Goal: Information Seeking & Learning: Find specific fact

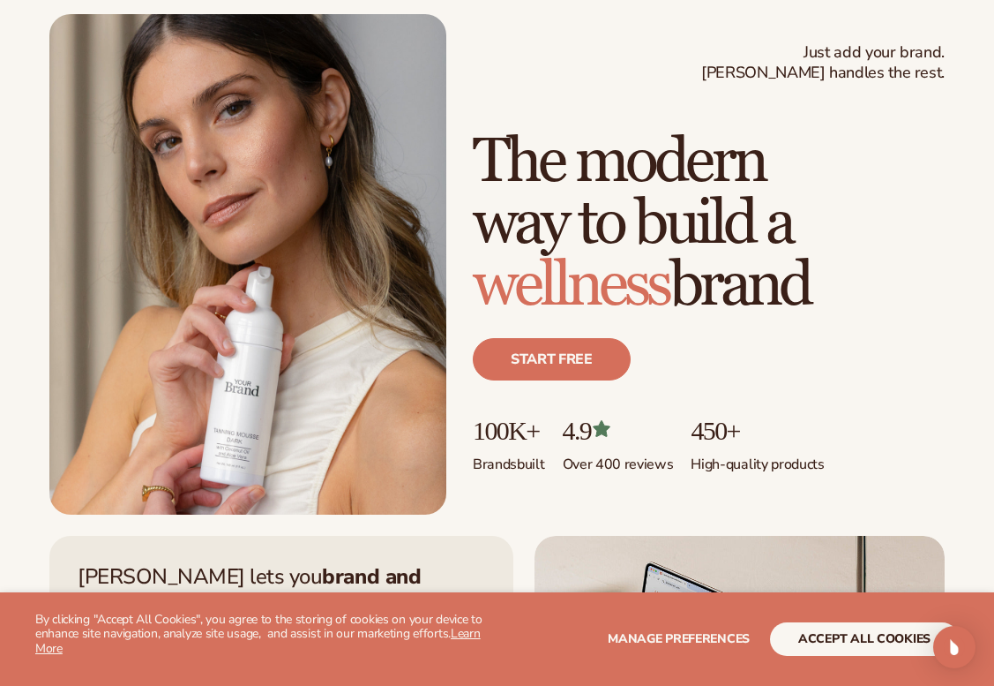
scroll to position [95, 0]
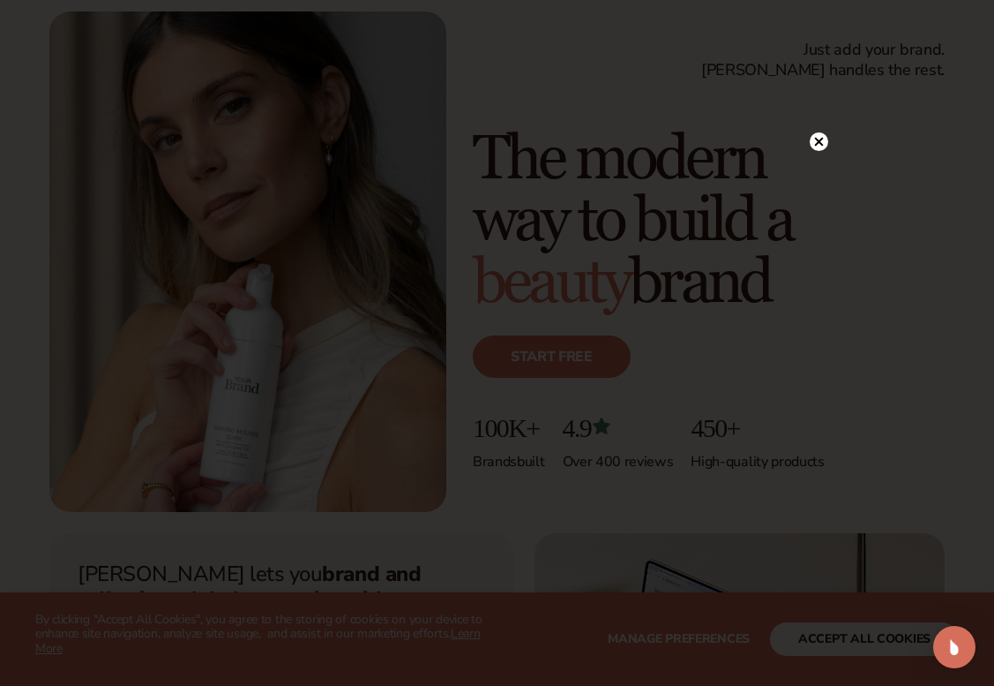
click at [825, 146] on circle at bounding box center [819, 141] width 19 height 19
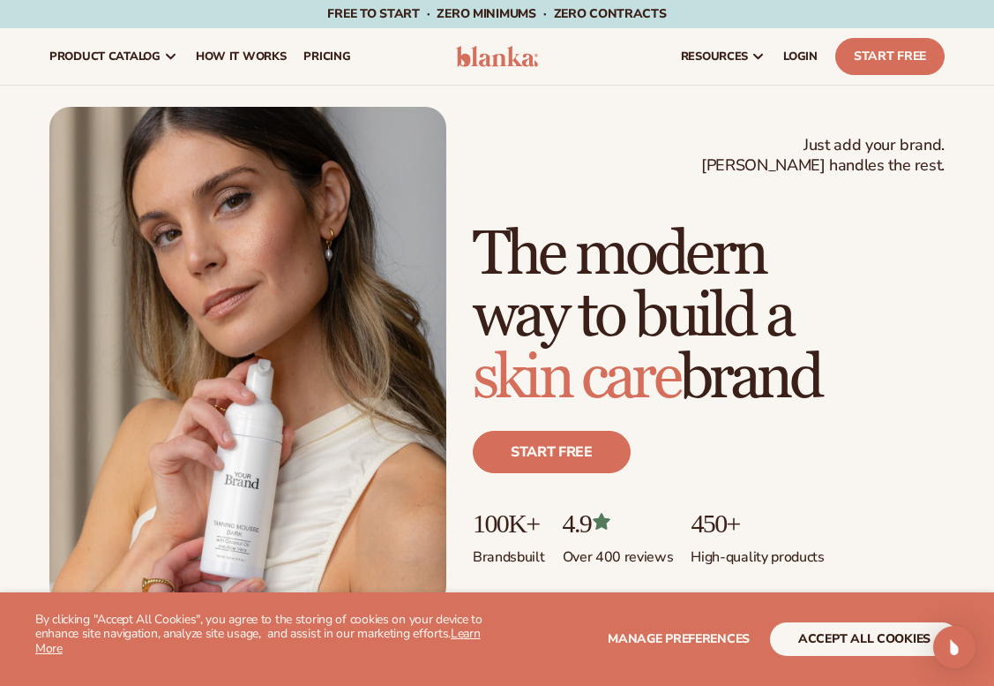
scroll to position [0, 0]
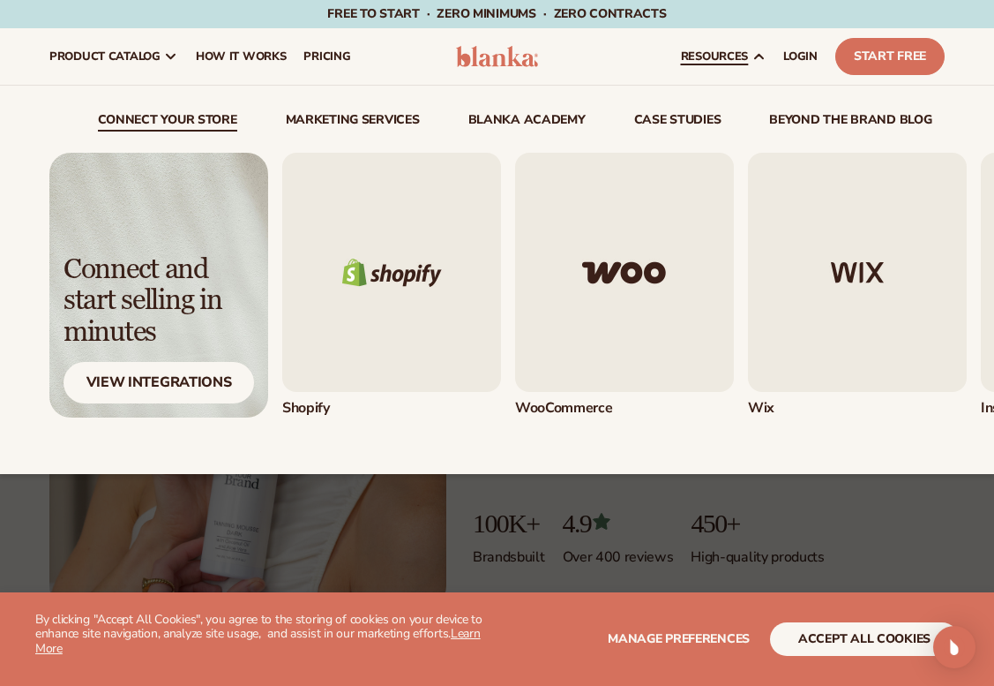
click at [386, 335] on img "1 / 5" at bounding box center [391, 272] width 219 height 239
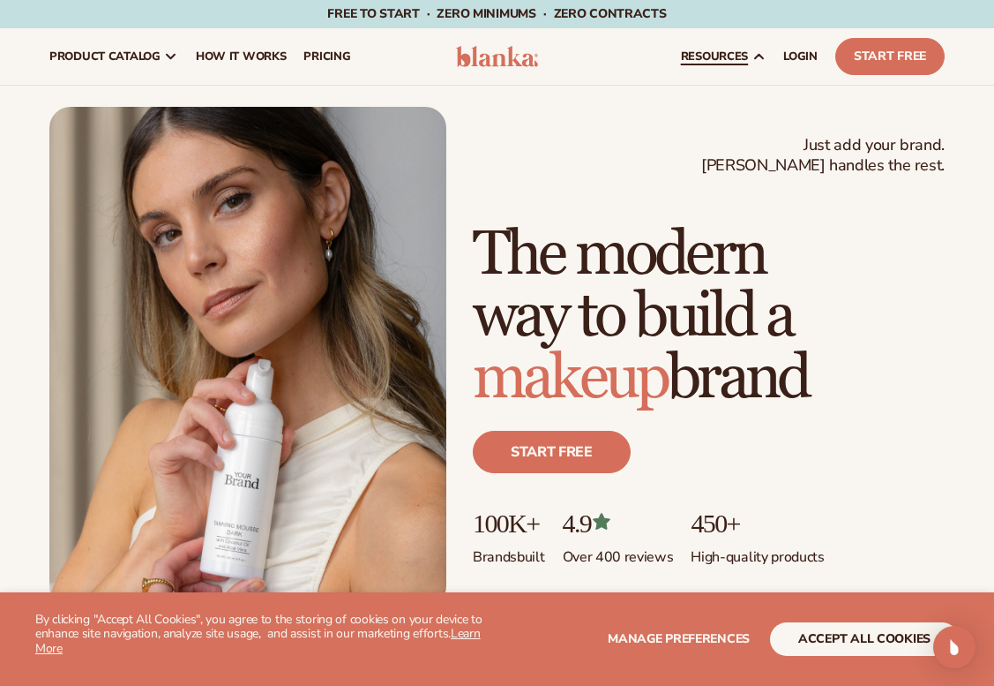
click at [643, 44] on div "resources connect your store" at bounding box center [755, 56] width 398 height 56
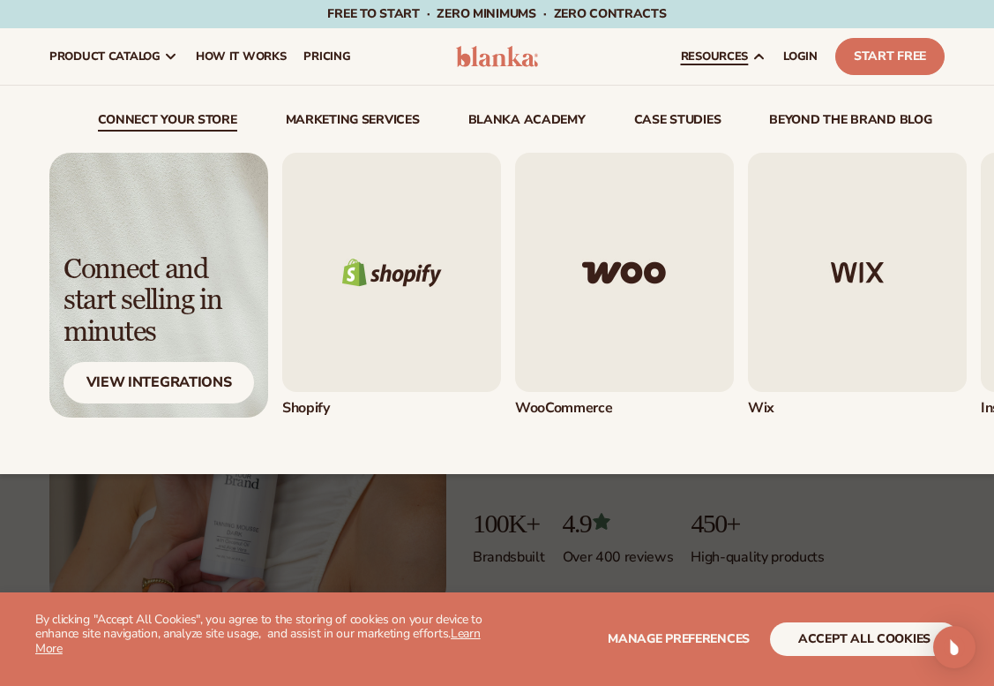
click at [356, 283] on img "1 / 5" at bounding box center [391, 272] width 219 height 239
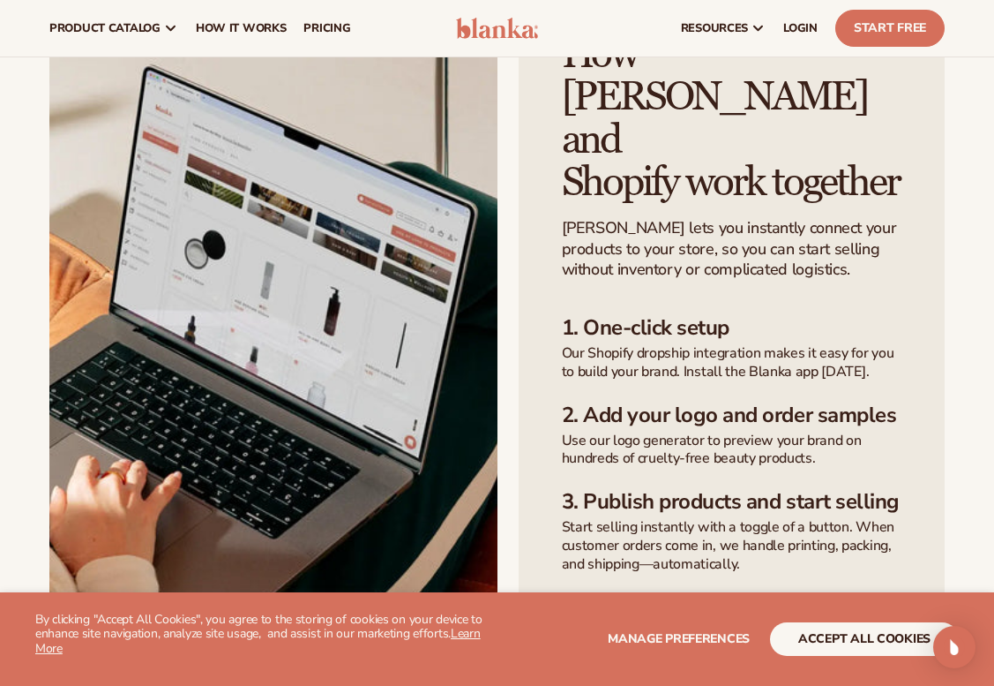
scroll to position [456, 0]
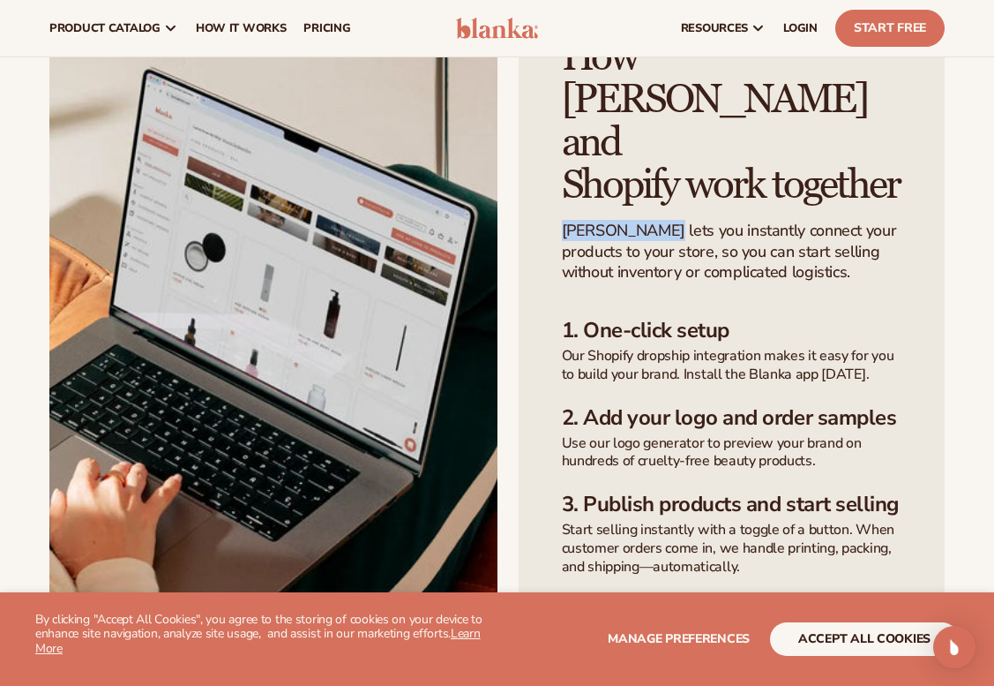
drag, startPoint x: 551, startPoint y: 139, endPoint x: 648, endPoint y: 146, distance: 98.1
click at [648, 146] on div "How Blanka and  Shopify work together Blanka lets you instantly connect your pr…" at bounding box center [732, 344] width 427 height 703
click at [648, 221] on p "Blanka lets you instantly connect your products to your store, so you can start…" at bounding box center [732, 252] width 341 height 62
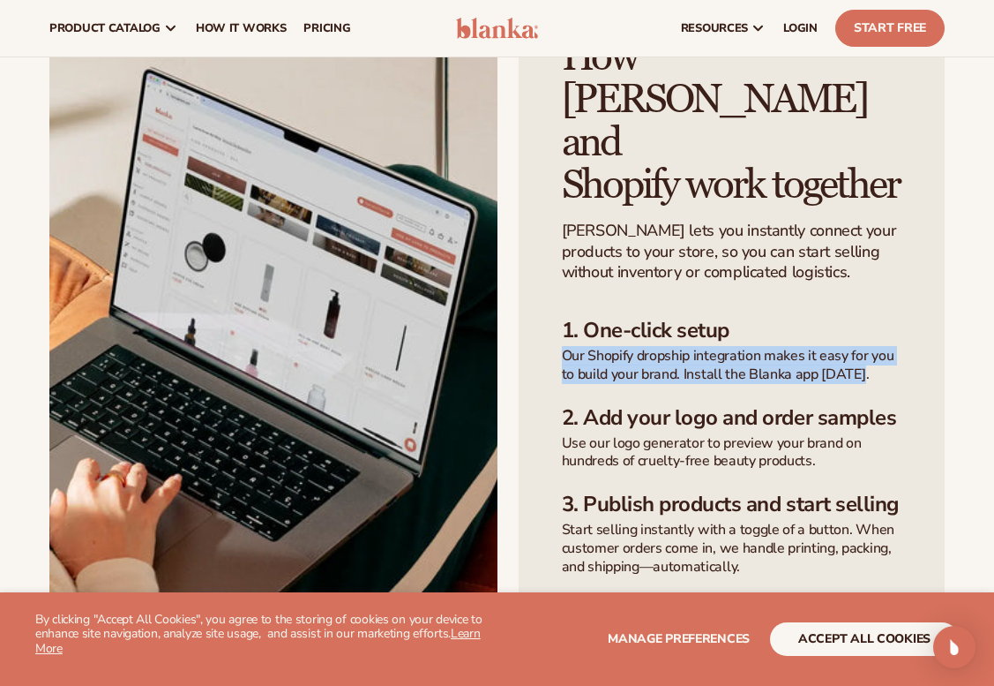
drag, startPoint x: 558, startPoint y: 266, endPoint x: 910, endPoint y: 285, distance: 352.5
click at [910, 285] on div "How Blanka and  Shopify work together Blanka lets you instantly connect your pr…" at bounding box center [732, 344] width 427 height 703
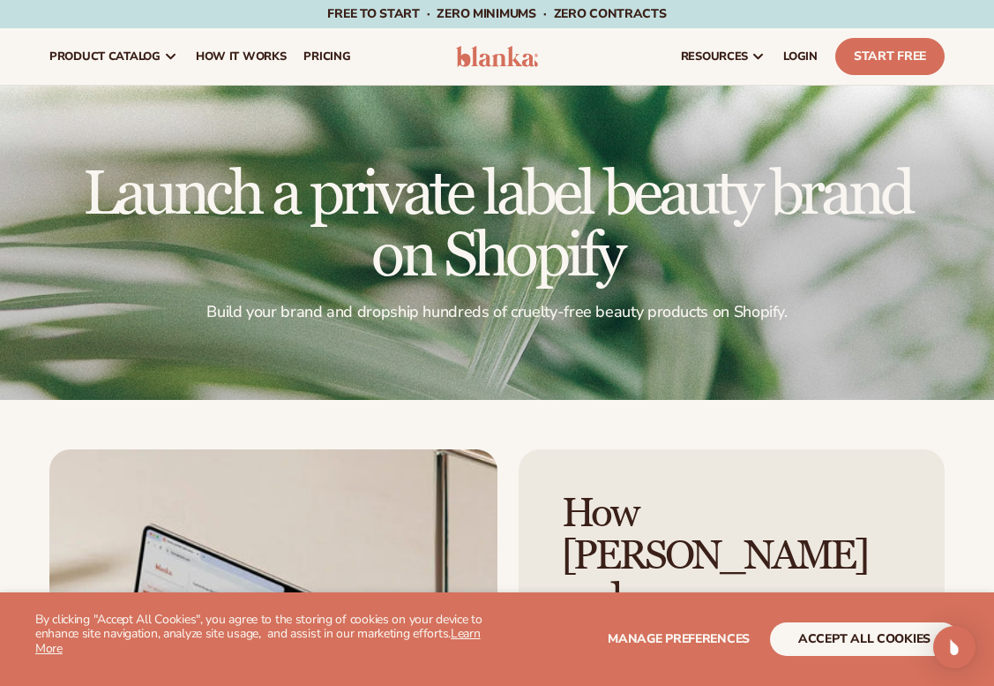
scroll to position [0, 0]
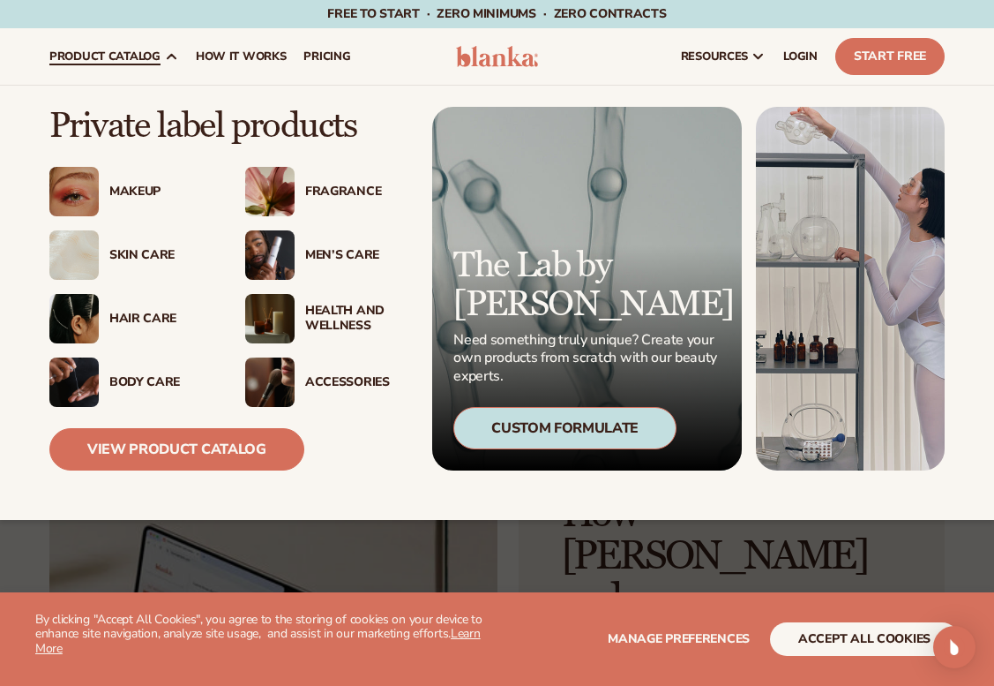
click at [528, 437] on div "Custom Formulate" at bounding box center [564, 428] width 223 height 42
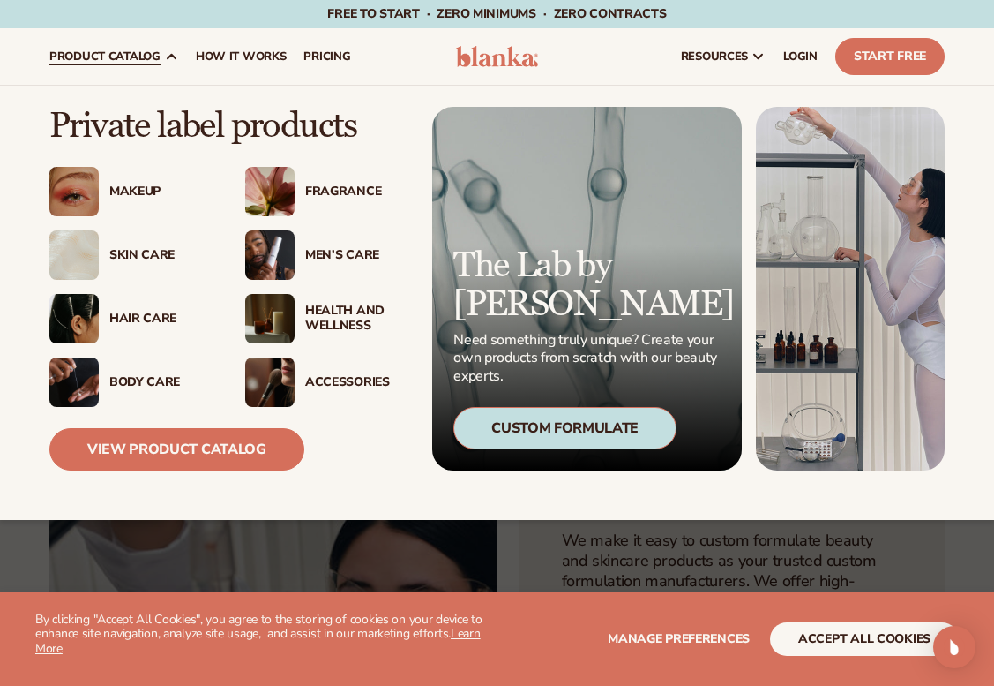
click at [126, 200] on div "Makeup" at bounding box center [129, 191] width 161 height 49
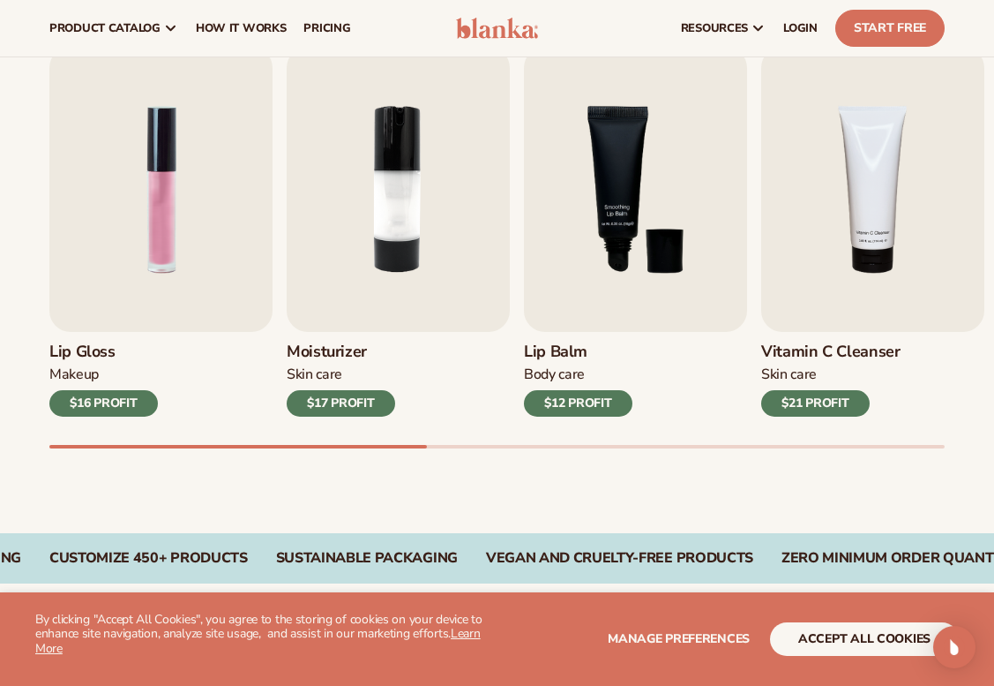
scroll to position [551, 0]
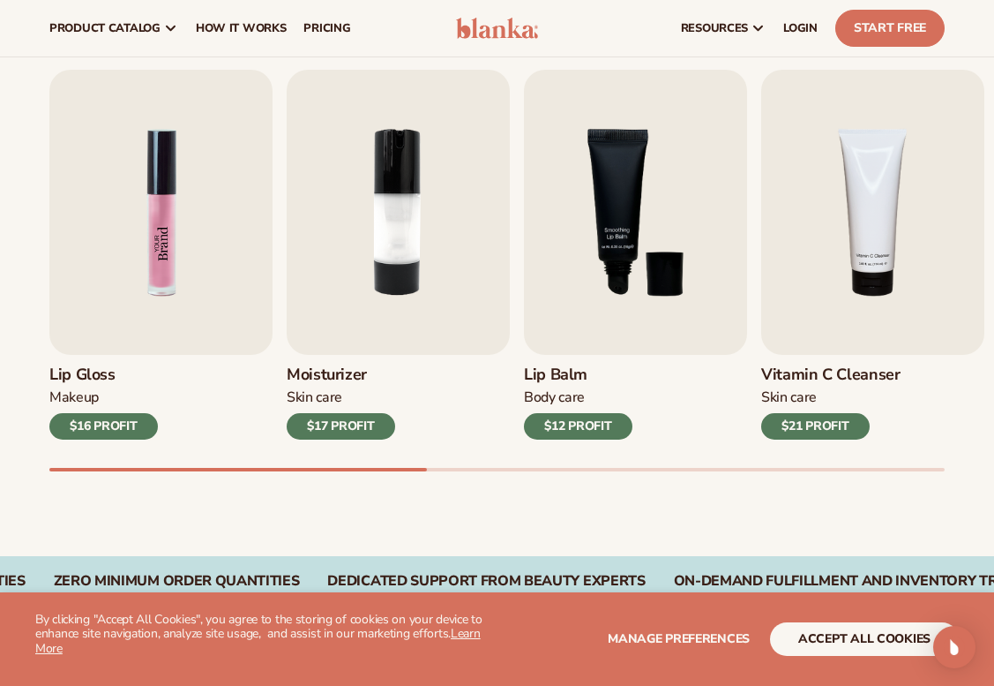
click at [213, 331] on img "1 / 9" at bounding box center [160, 212] width 223 height 285
click at [88, 426] on div "$16 PROFIT" at bounding box center [103, 426] width 109 height 26
click at [151, 210] on img "1 / 9" at bounding box center [160, 212] width 223 height 285
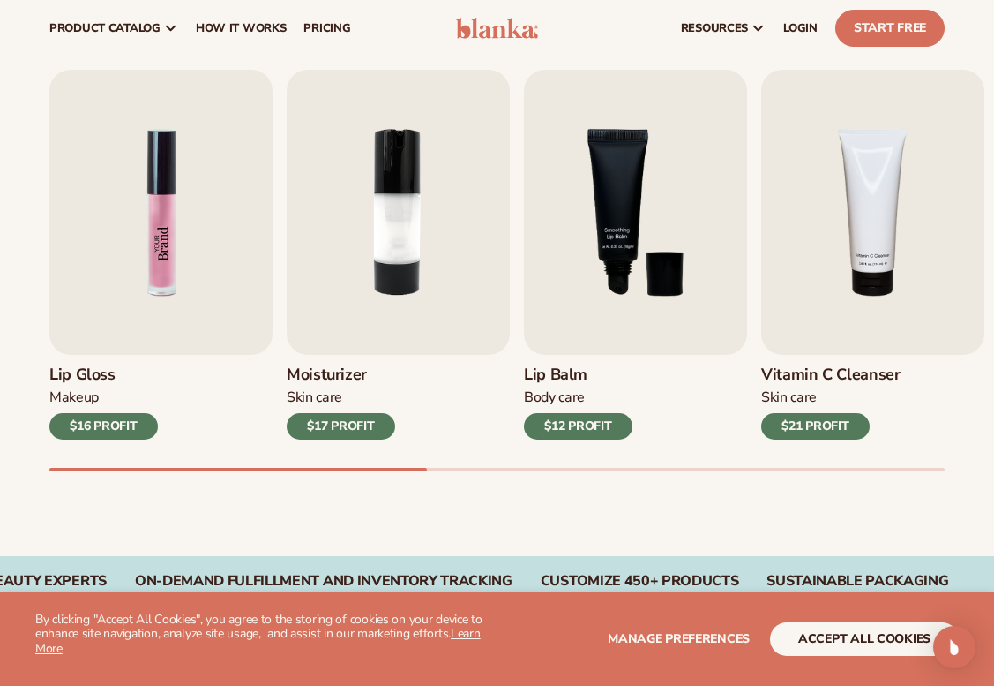
click at [151, 210] on img "1 / 9" at bounding box center [160, 212] width 223 height 285
click at [148, 180] on img "1 / 9" at bounding box center [160, 212] width 223 height 285
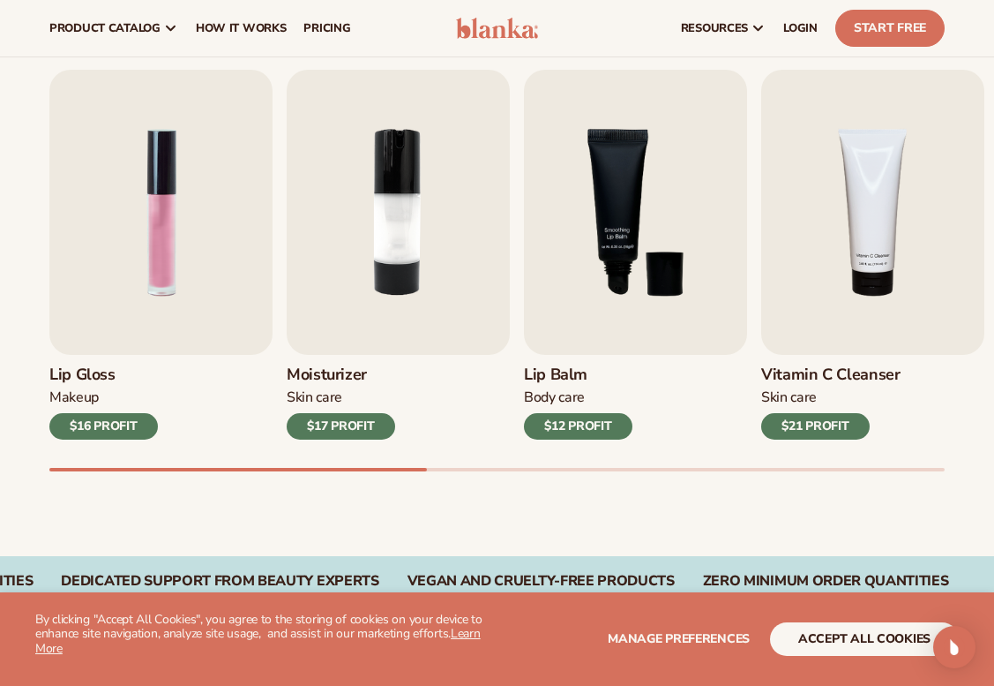
click at [154, 381] on h3 "Lip Gloss" at bounding box center [103, 374] width 109 height 19
click at [148, 408] on div "Lip Gloss Makeup $16 PROFIT" at bounding box center [160, 397] width 223 height 85
click at [146, 442] on div "Lip Gloss Makeup $16 PROFIT Moisturizer Skin Care $17 PROFIT Lip Balm Body Care…" at bounding box center [521, 270] width 945 height 401
click at [148, 229] on link "Lip Gloss Makeup $16 PROFIT" at bounding box center [160, 255] width 223 height 370
click at [148, 224] on img "1 / 9" at bounding box center [160, 212] width 223 height 285
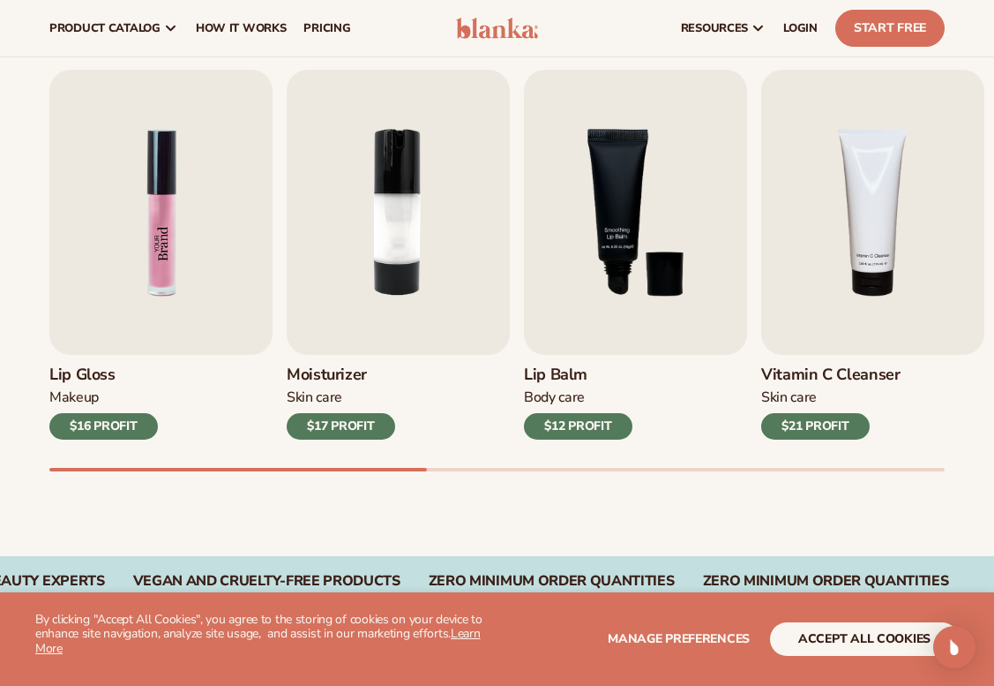
click at [148, 224] on img "1 / 9" at bounding box center [160, 212] width 223 height 285
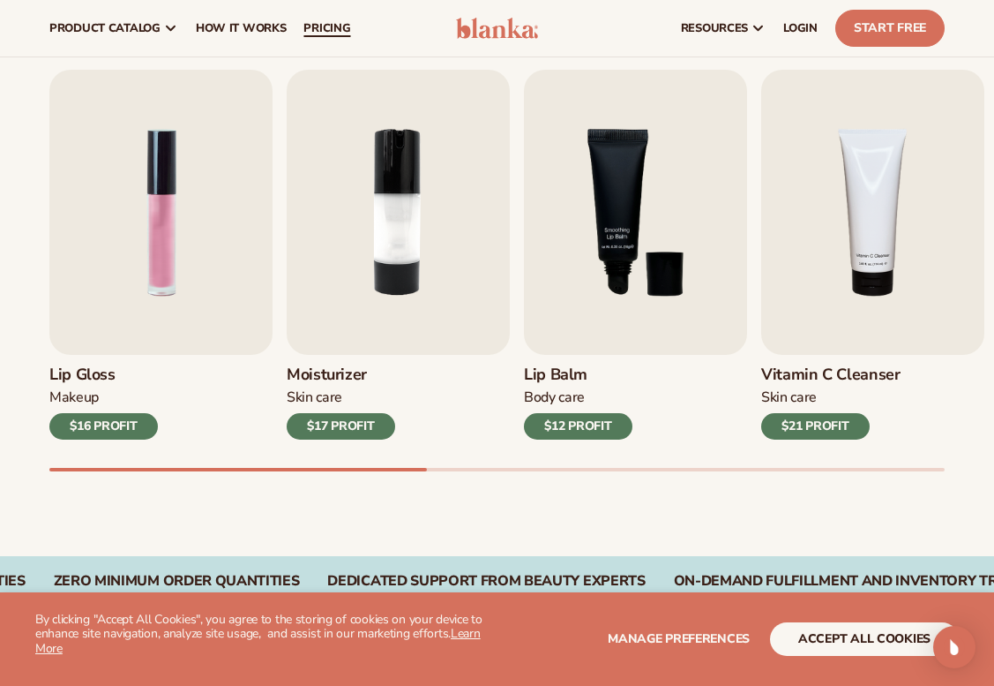
click at [332, 32] on span "pricing" at bounding box center [327, 28] width 47 height 14
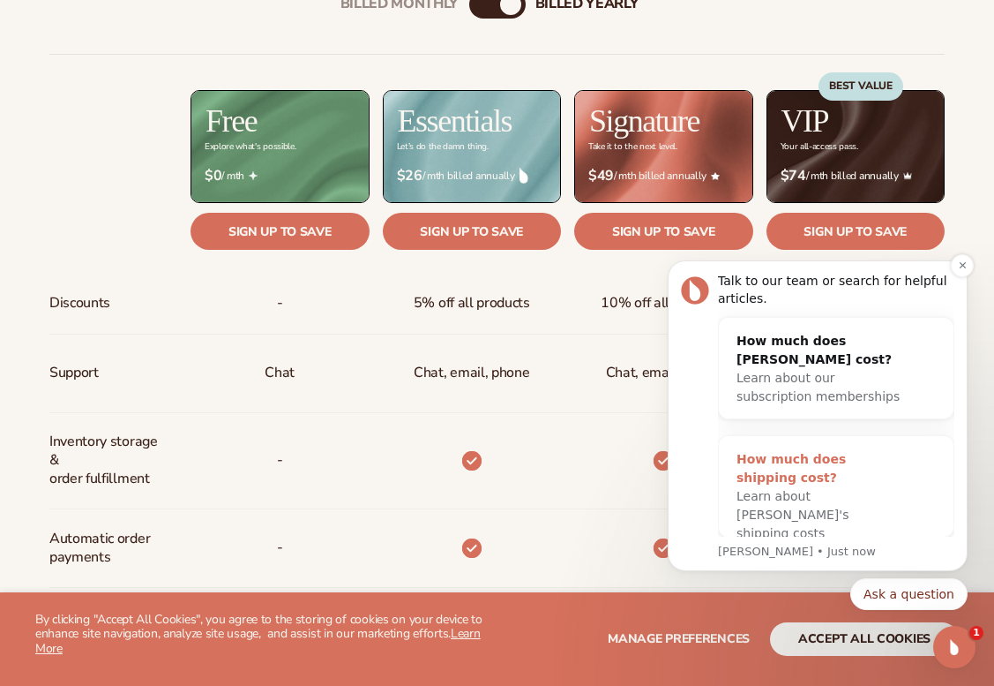
scroll to position [15, 0]
click at [851, 463] on div "How much does shipping cost?" at bounding box center [819, 469] width 164 height 37
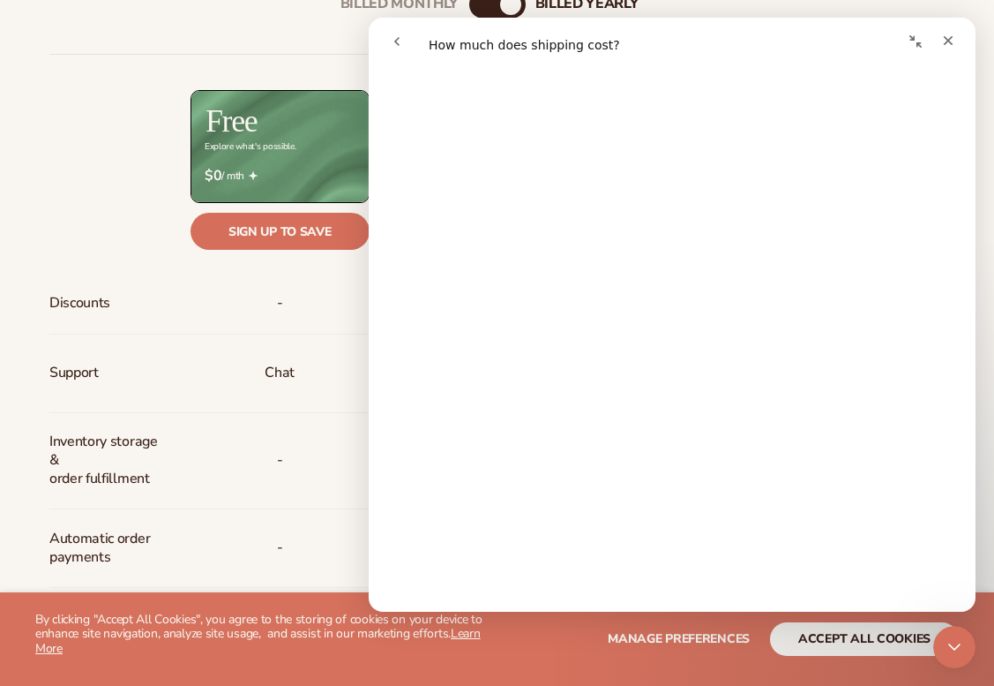
scroll to position [461, 0]
click at [399, 41] on icon "go back" at bounding box center [397, 41] width 14 height 14
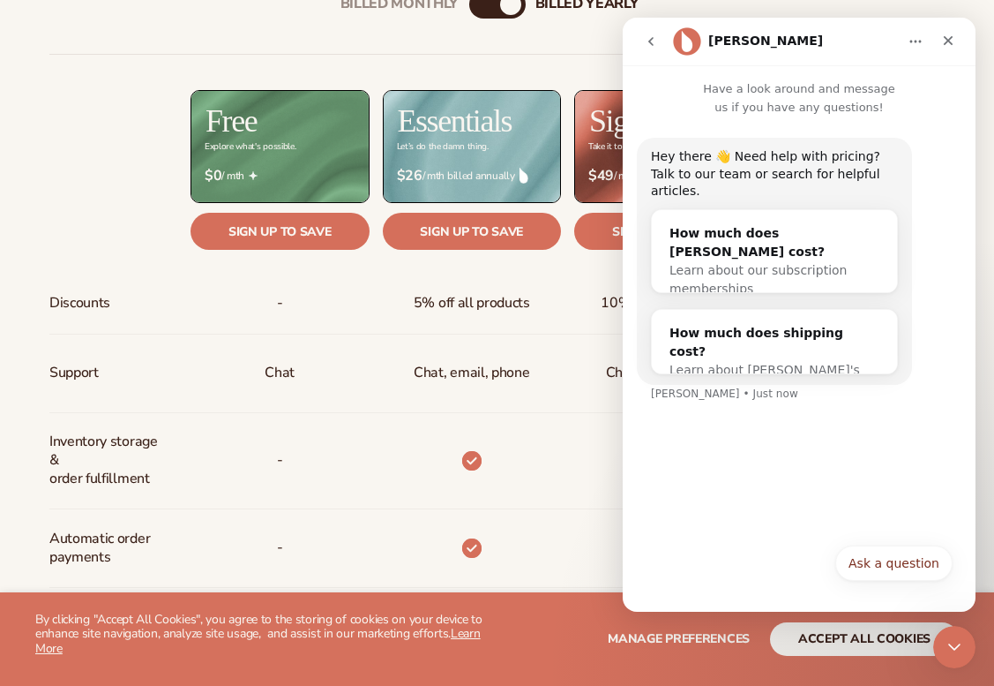
click at [641, 42] on button "go back" at bounding box center [651, 42] width 34 height 34
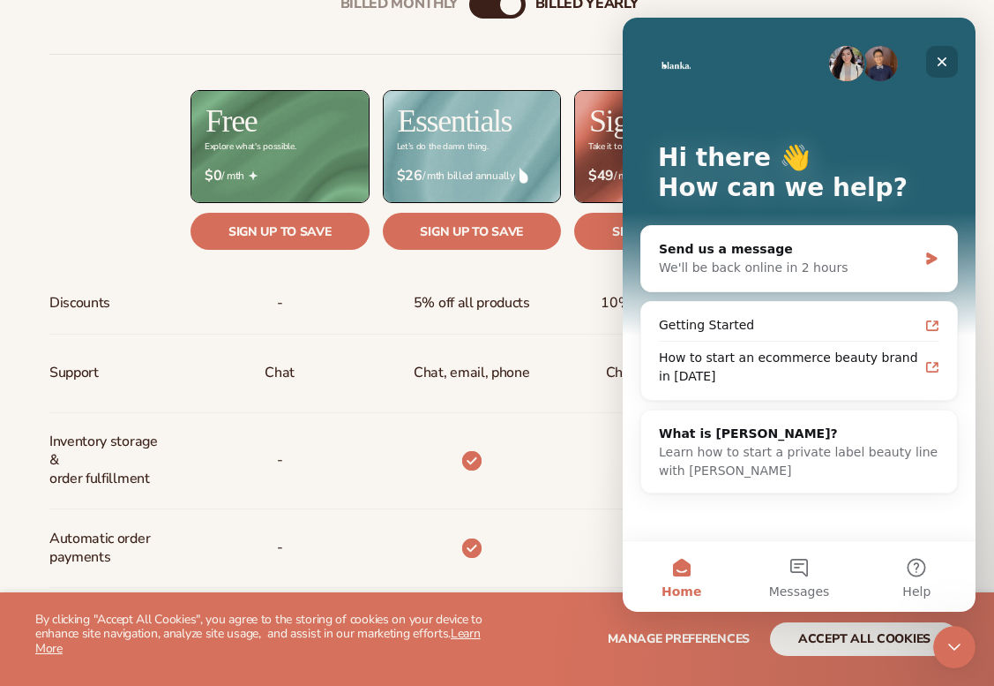
click at [948, 66] on icon "Close" at bounding box center [942, 62] width 14 height 14
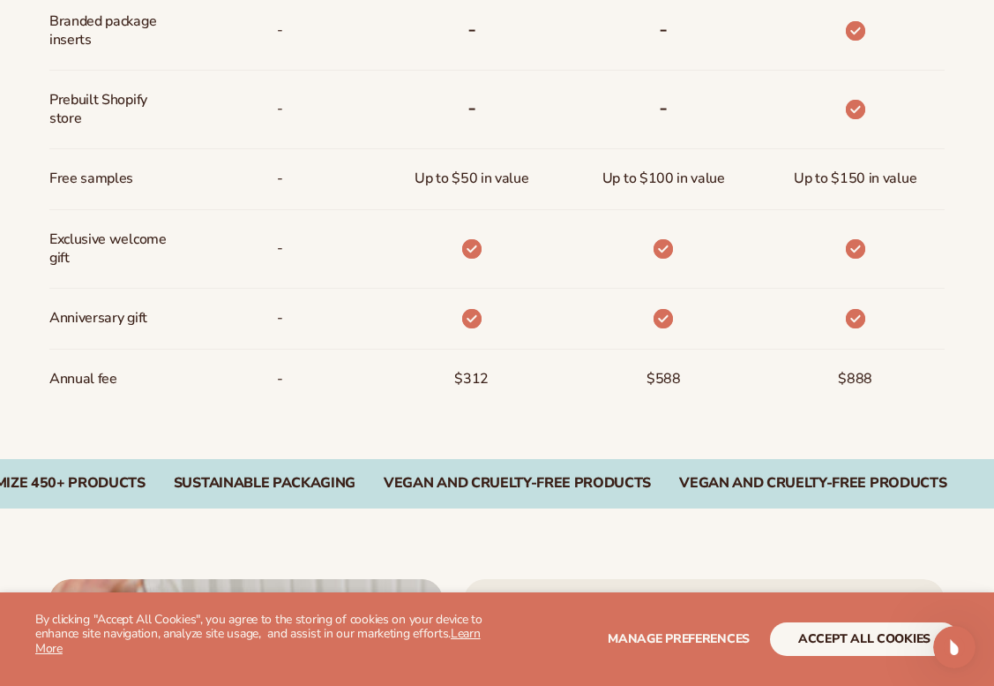
scroll to position [1362, 0]
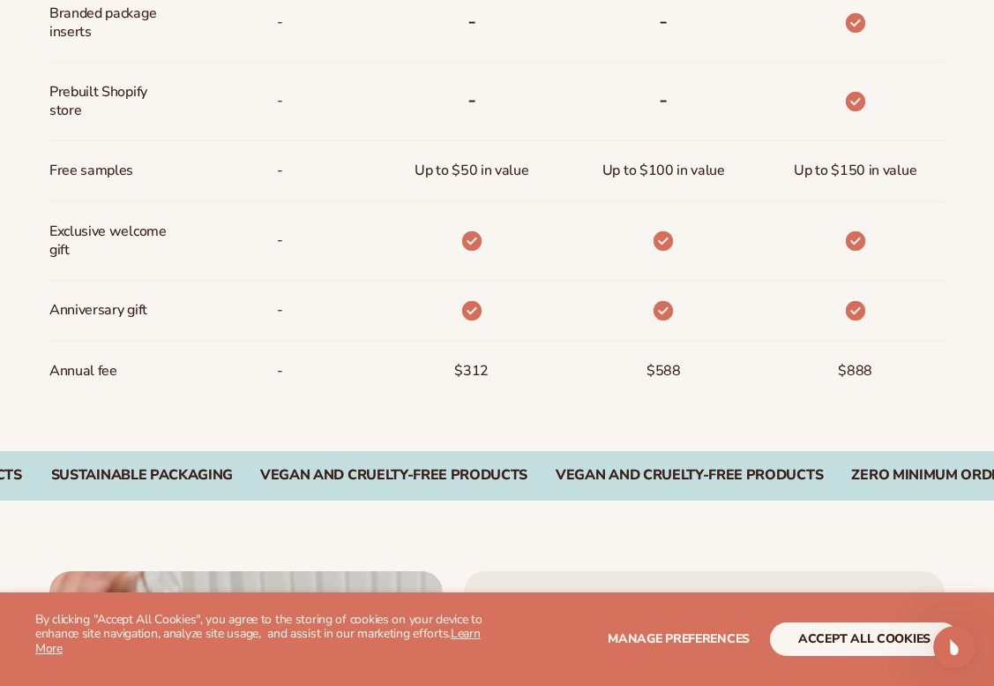
drag, startPoint x: 466, startPoint y: 303, endPoint x: 386, endPoint y: 265, distance: 88.0
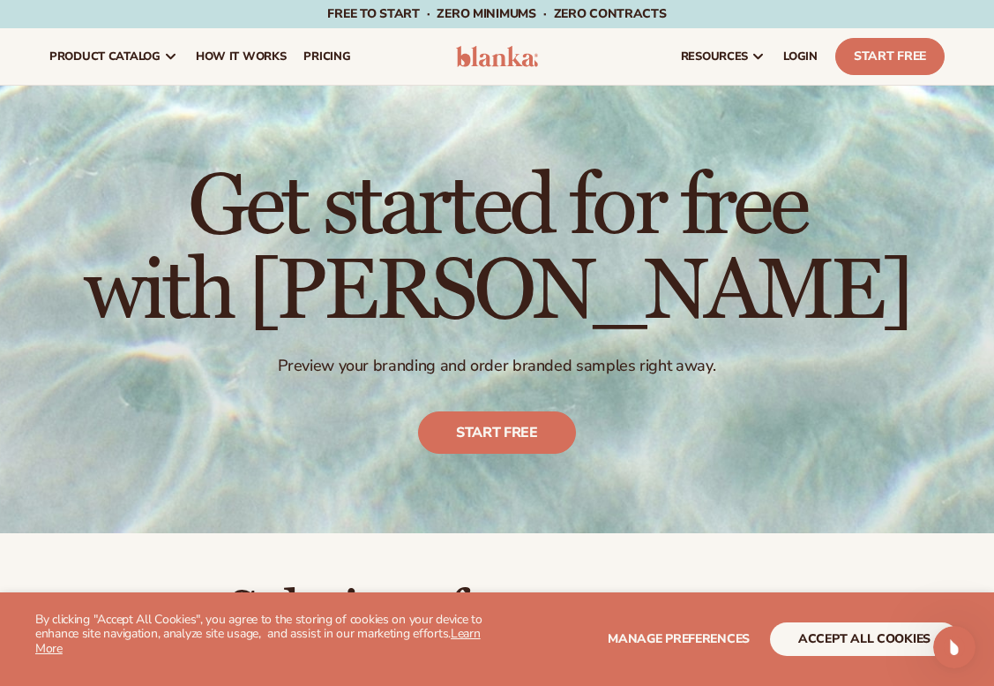
scroll to position [0, 0]
click at [970, 644] on div "Open Intercom Messenger" at bounding box center [952, 644] width 58 height 58
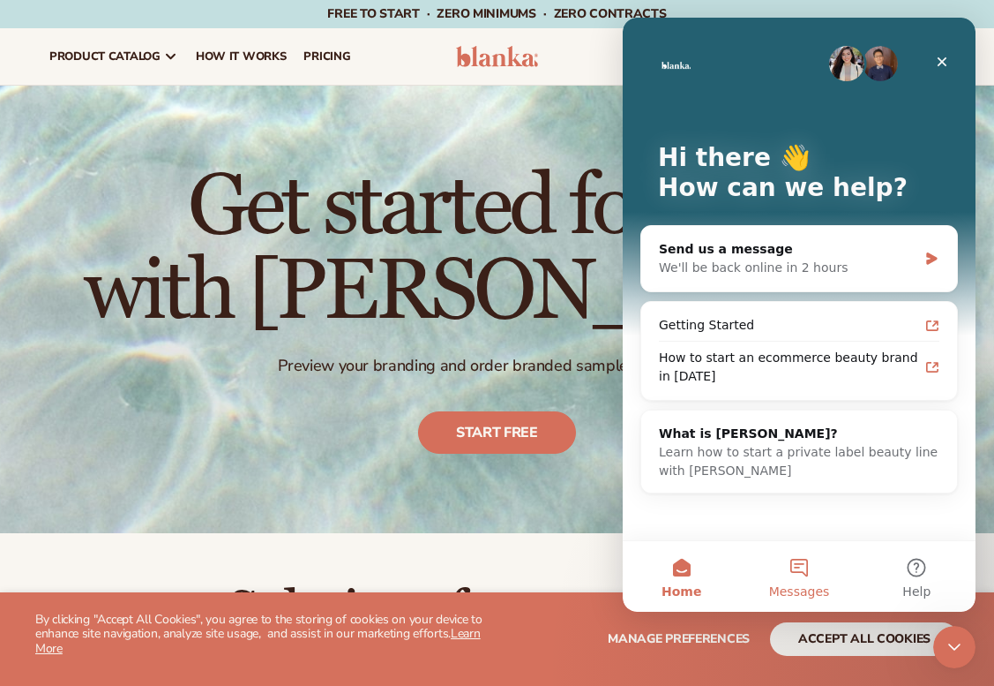
click at [811, 580] on button "Messages" at bounding box center [798, 576] width 117 height 71
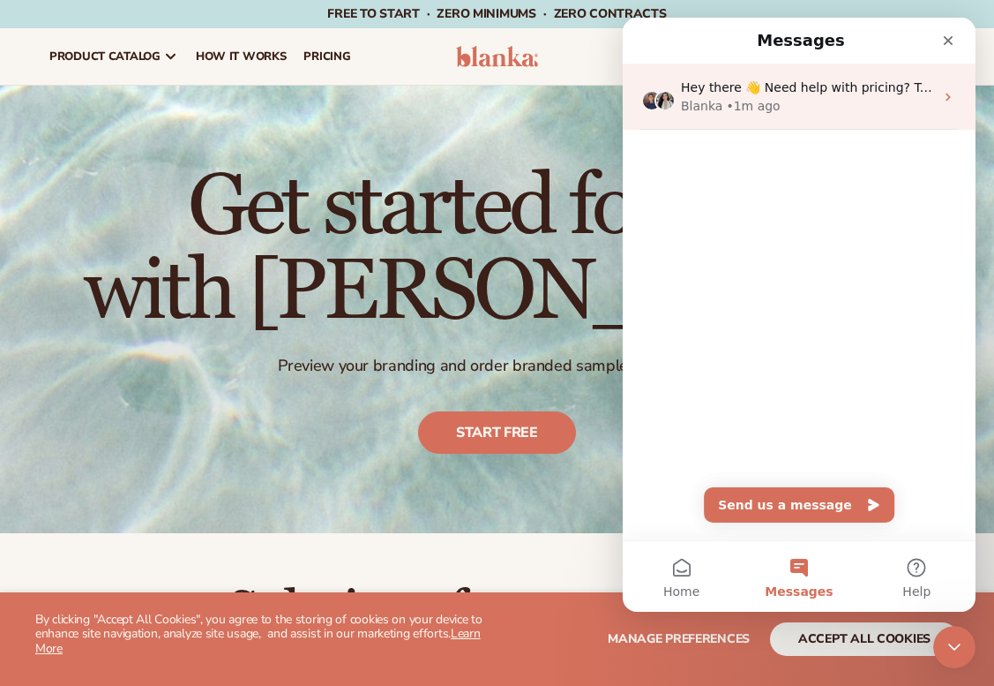
click at [783, 93] on span "Hey there 👋 Need help with pricing? Talk to our team or search for helpful arti…" at bounding box center [938, 87] width 515 height 14
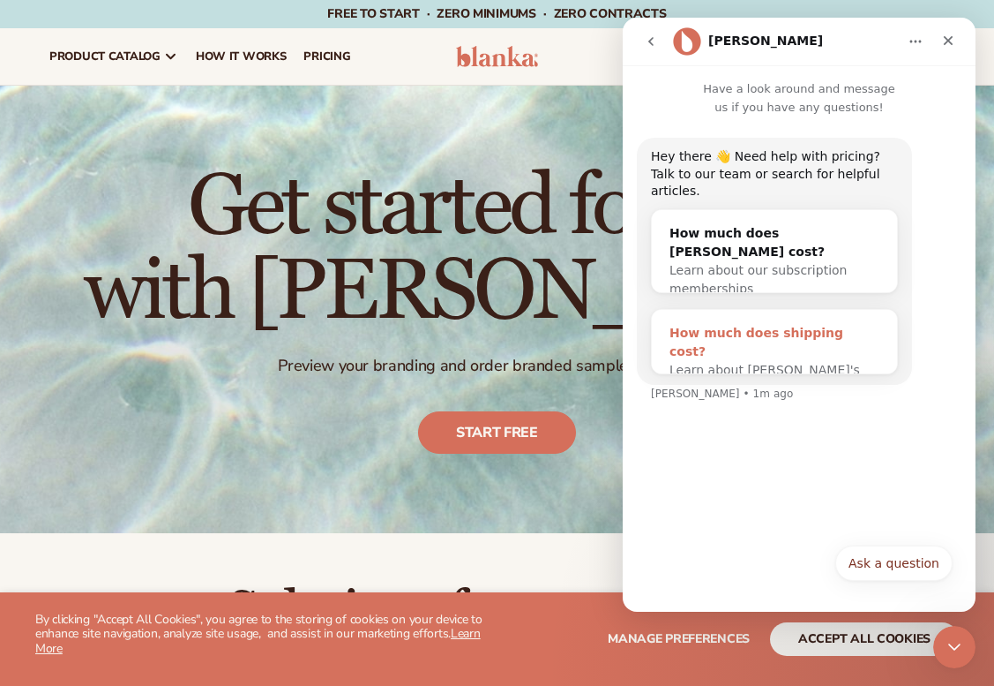
click at [756, 361] on div "Learn about [PERSON_NAME]'s shipping costs" at bounding box center [775, 379] width 210 height 37
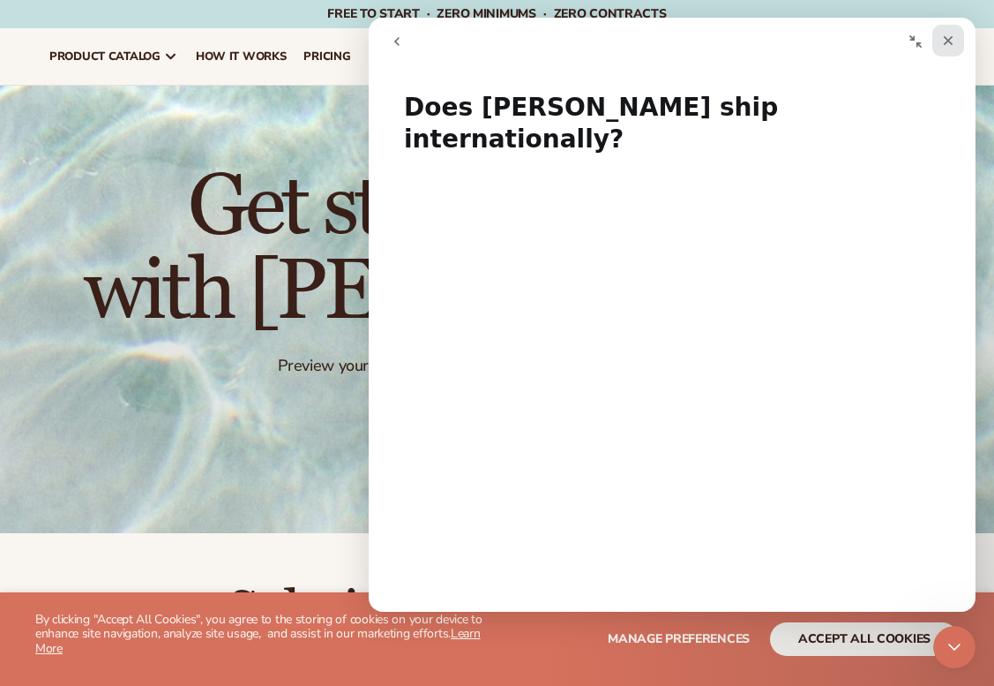
click at [946, 39] on icon "Close" at bounding box center [949, 41] width 10 height 10
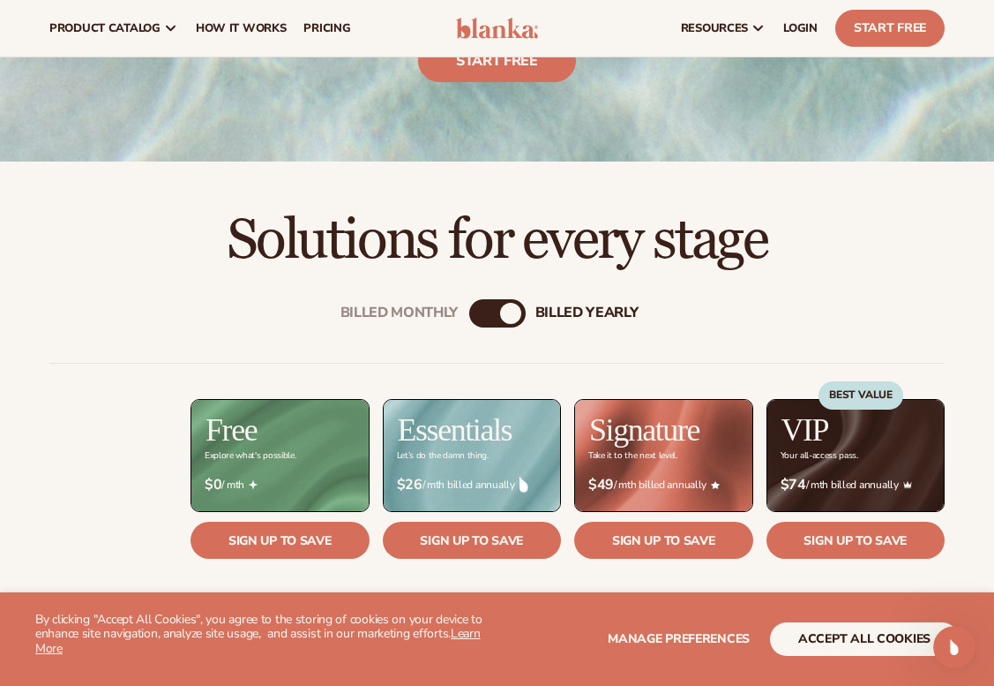
scroll to position [371, 0]
click at [504, 317] on div "billed Yearly" at bounding box center [510, 313] width 21 height 21
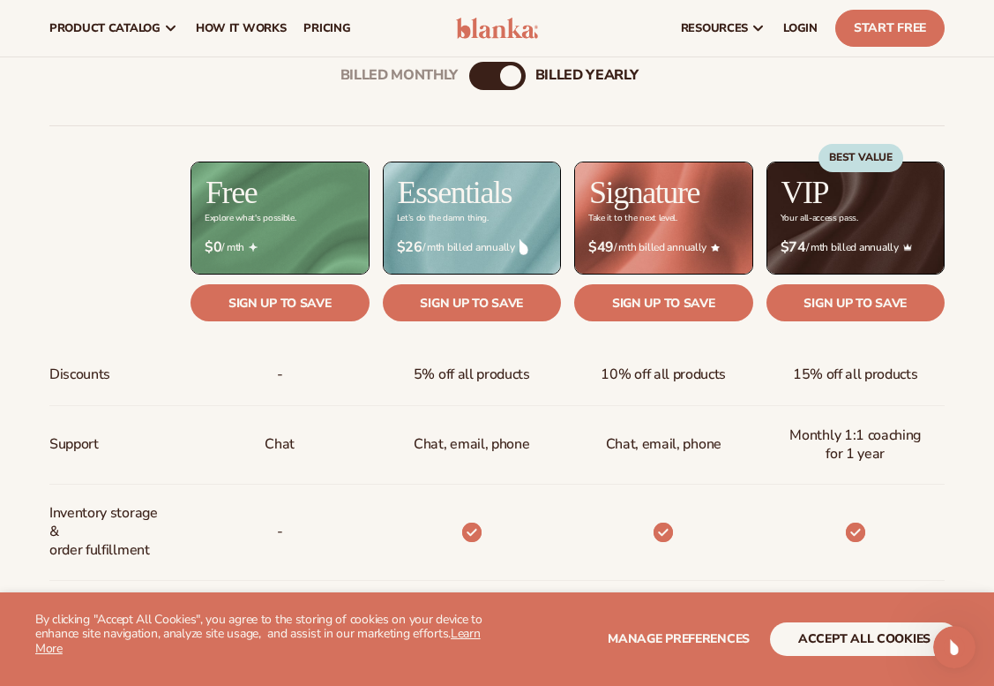
scroll to position [600, 0]
